Goal: Task Accomplishment & Management: Complete application form

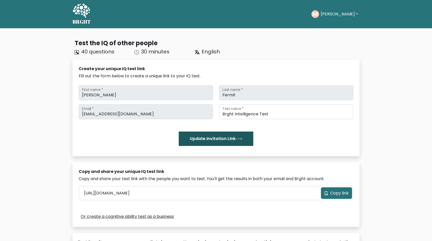
click at [248, 140] on button "Update Invitation Link" at bounding box center [216, 139] width 75 height 14
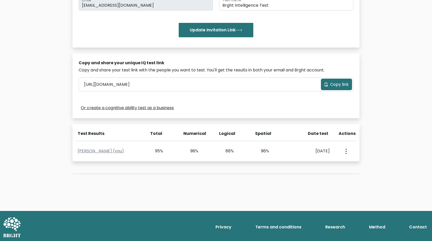
scroll to position [110, 0]
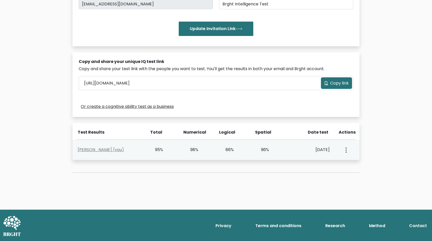
click at [239, 153] on div "86%" at bounding box center [234, 150] width 36 height 6
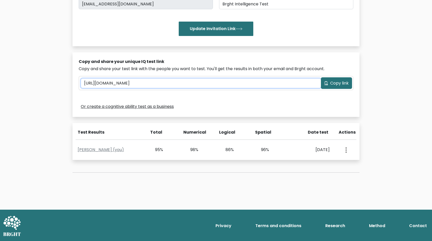
click at [320, 85] on input "[URL][DOMAIN_NAME]" at bounding box center [201, 83] width 240 height 9
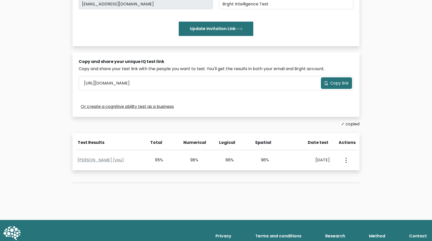
click at [328, 84] on icon at bounding box center [326, 83] width 3 height 4
click at [249, 105] on div "Or create a cognitive ability test as a business" at bounding box center [216, 107] width 275 height 8
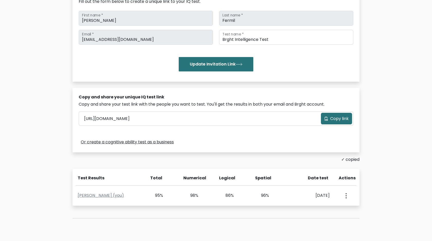
scroll to position [85, 0]
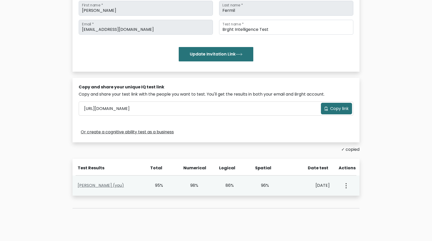
click at [124, 185] on link "Daniel Raphael Fermil (you)" at bounding box center [101, 186] width 46 height 6
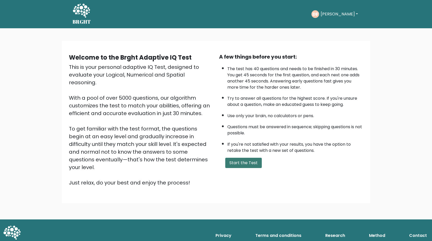
click at [228, 159] on button "Start the Test" at bounding box center [243, 163] width 37 height 10
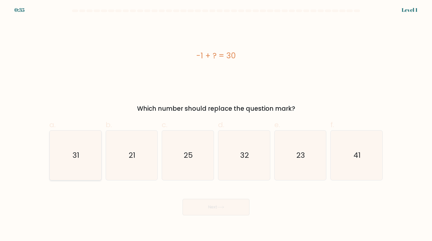
click at [82, 138] on icon "31" at bounding box center [76, 156] width 50 height 50
click at [216, 124] on input "a. 31" at bounding box center [216, 122] width 0 height 3
radio input "true"
click at [202, 211] on button "Next" at bounding box center [216, 207] width 67 height 16
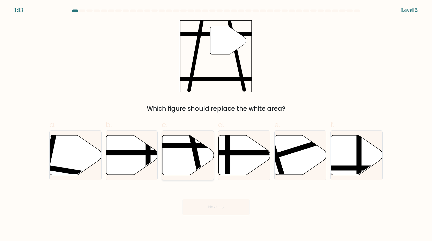
click at [204, 146] on line at bounding box center [171, 146] width 104 height 0
click at [216, 124] on input "c." at bounding box center [216, 122] width 0 height 3
radio input "true"
click at [215, 206] on button "Next" at bounding box center [216, 207] width 67 height 16
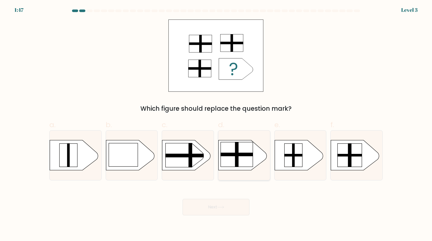
click at [223, 152] on rect at bounding box center [237, 154] width 32 height 25
click at [216, 124] on input "d." at bounding box center [216, 122] width 0 height 3
radio input "true"
click at [209, 214] on button "Next" at bounding box center [216, 207] width 67 height 16
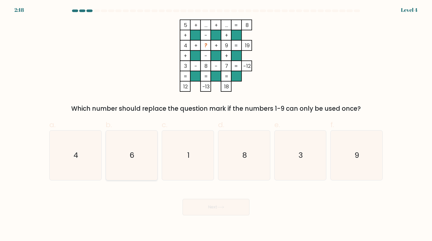
click at [137, 157] on icon "6" at bounding box center [132, 156] width 50 height 50
click at [216, 124] on input "b. 6" at bounding box center [216, 122] width 0 height 3
radio input "true"
click at [201, 210] on button "Next" at bounding box center [216, 207] width 67 height 16
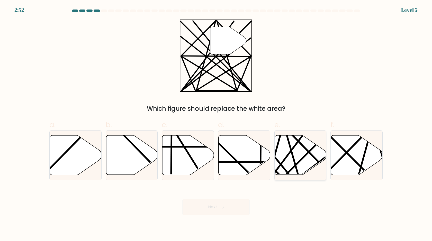
click at [291, 160] on icon at bounding box center [301, 156] width 52 height 40
click at [216, 124] on input "e." at bounding box center [216, 122] width 0 height 3
radio input "true"
click at [234, 204] on button "Next" at bounding box center [216, 207] width 67 height 16
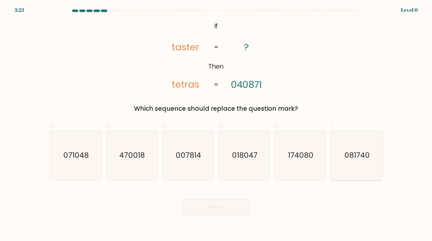
click at [351, 169] on icon "081740" at bounding box center [357, 156] width 50 height 50
click at [216, 124] on input "f. 081740" at bounding box center [216, 122] width 0 height 3
radio input "true"
click at [236, 209] on button "Next" at bounding box center [216, 207] width 67 height 16
